Goal: Transaction & Acquisition: Purchase product/service

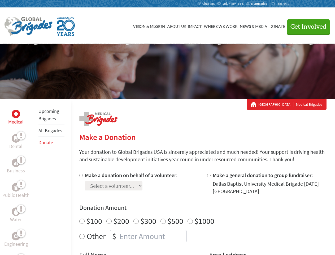
click at [293, 4] on div "Search for:" at bounding box center [282, 4] width 21 height 4
click at [306, 27] on span "Get Involved" at bounding box center [309, 27] width 36 height 6
click at [35, 177] on div "Upcoming Brigades All Brigades Donate" at bounding box center [51, 226] width 39 height 255
click at [203, 213] on div "Donation Amount $100 $200 $300 $500 $1000 Other $" at bounding box center [202, 222] width 247 height 39
click at [80, 175] on input "Make a donation on behalf of a volunteer:" at bounding box center [80, 175] width 3 height 3
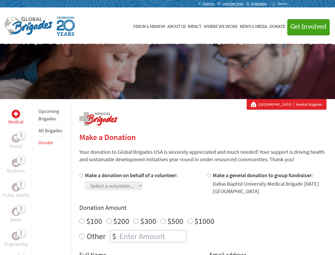
radio input "true"
click at [209, 175] on input "Make a general donation to group fundraiser:" at bounding box center [208, 175] width 3 height 3
radio input "true"
